Goal: Information Seeking & Learning: Find specific fact

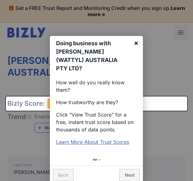
click at [136, 43] on link "×" at bounding box center [136, 43] width 14 height 14
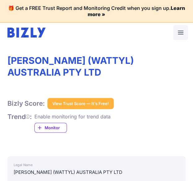
click at [179, 33] on icon at bounding box center [180, 32] width 7 height 7
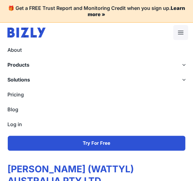
click at [179, 33] on icon at bounding box center [180, 32] width 7 height 7
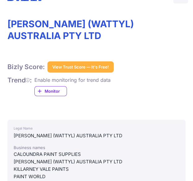
scroll to position [1, 0]
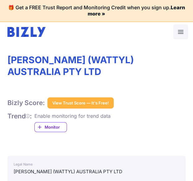
click at [32, 34] on img at bounding box center [26, 32] width 38 height 10
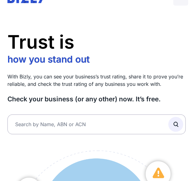
scroll to position [62, 0]
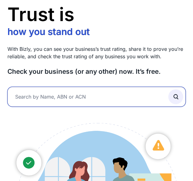
click at [64, 97] on input "text" at bounding box center [96, 97] width 178 height 20
click at [102, 90] on input "text" at bounding box center [96, 97] width 178 height 20
paste input "[PERSON_NAME] ([GEOGRAPHIC_DATA]) Pty. Ltd."
drag, startPoint x: 95, startPoint y: 88, endPoint x: 165, endPoint y: 101, distance: 71.7
click at [143, 97] on input "[PERSON_NAME] ([GEOGRAPHIC_DATA]) Pty. Ltd." at bounding box center [96, 97] width 178 height 20
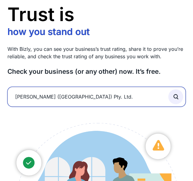
type input "Hempel (Australia) Pty. Ltd."
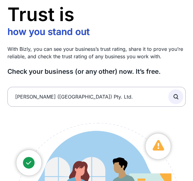
click at [179, 97] on button "submit" at bounding box center [176, 96] width 15 height 15
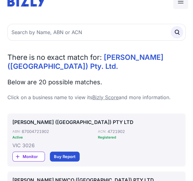
scroll to position [62, 0]
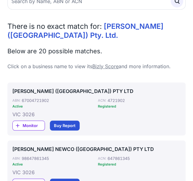
click at [75, 89] on link "[PERSON_NAME] ([GEOGRAPHIC_DATA]) PTY LTD" at bounding box center [96, 91] width 169 height 7
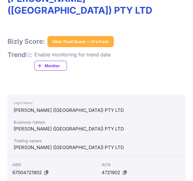
scroll to position [93, 0]
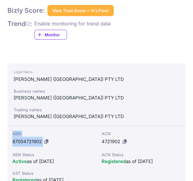
drag, startPoint x: 12, startPoint y: 122, endPoint x: 45, endPoint y: 130, distance: 33.9
click at [45, 131] on div "ABN 67004721902" at bounding box center [51, 139] width 79 height 16
copy div "ABN 67004721902"
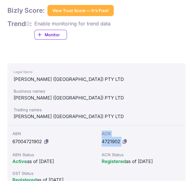
drag, startPoint x: 101, startPoint y: 122, endPoint x: 128, endPoint y: 128, distance: 27.7
click at [128, 128] on div "ACN 4721902 ACN Status Registered as of [DATE]" at bounding box center [141, 158] width 89 height 64
copy div "ACN 4721902"
